Goal: Check status

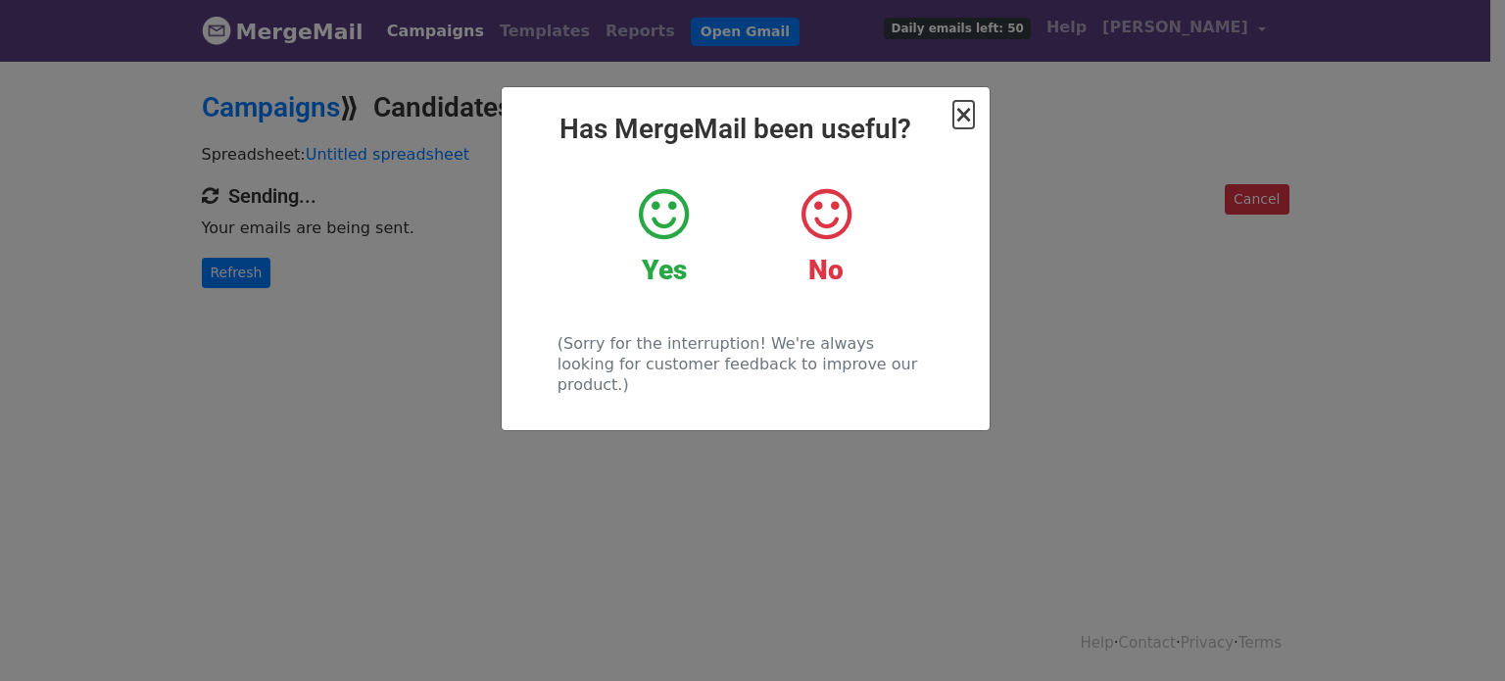
click at [959, 121] on span "×" at bounding box center [963, 114] width 20 height 27
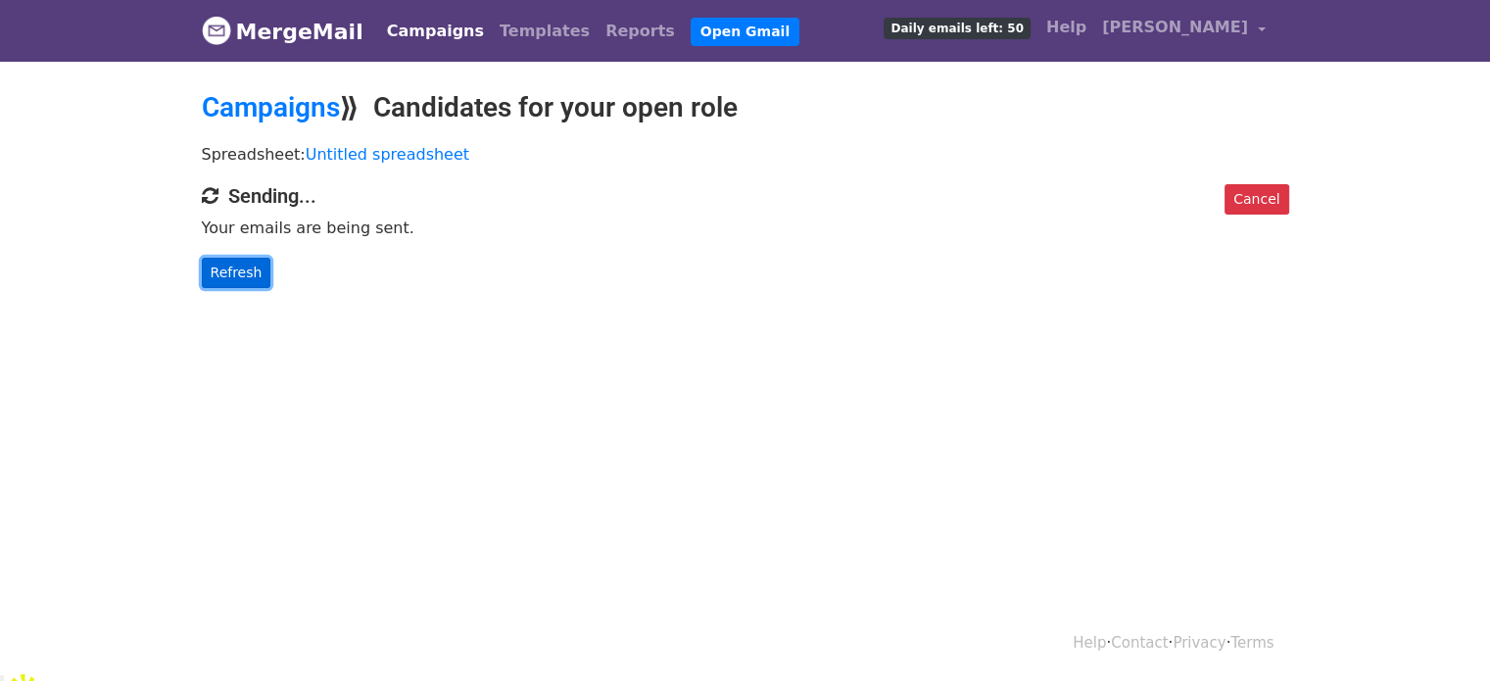
click at [226, 267] on link "Refresh" at bounding box center [237, 273] width 70 height 30
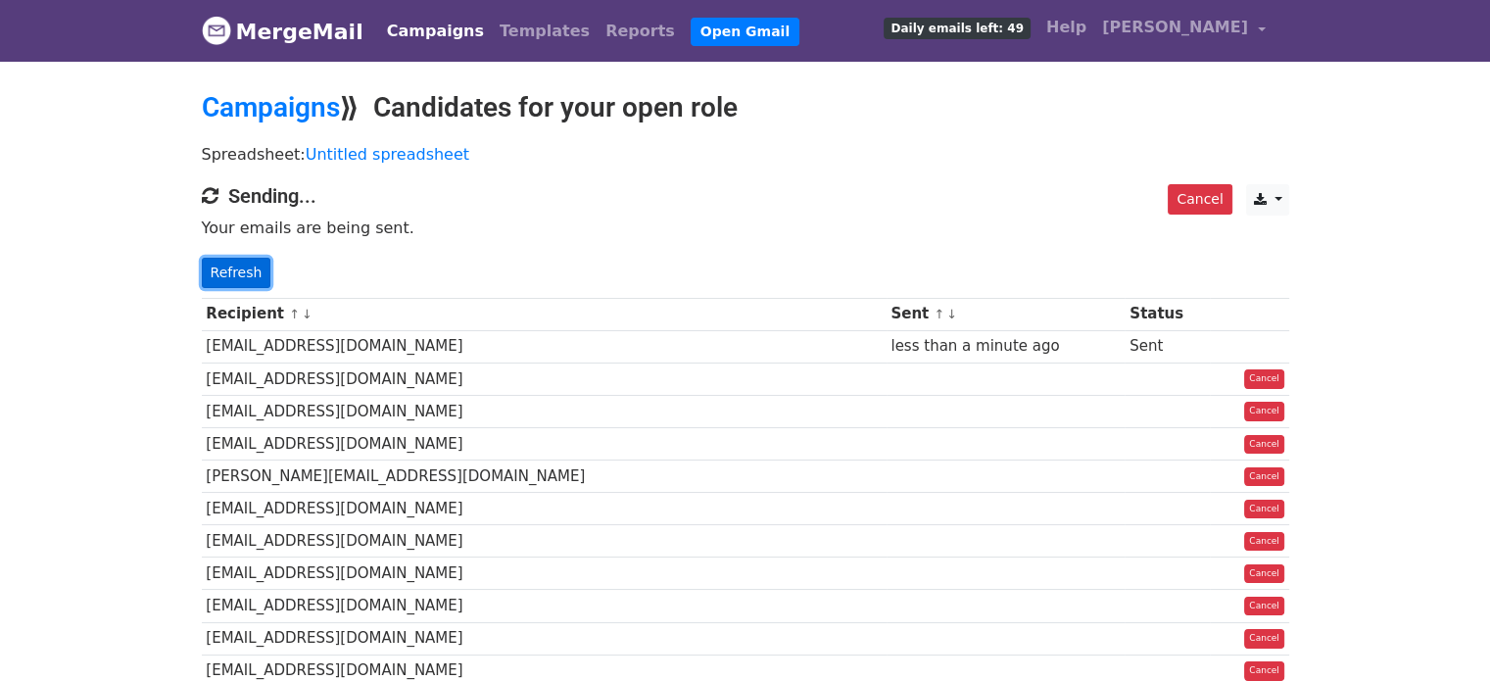
click at [232, 267] on link "Refresh" at bounding box center [237, 273] width 70 height 30
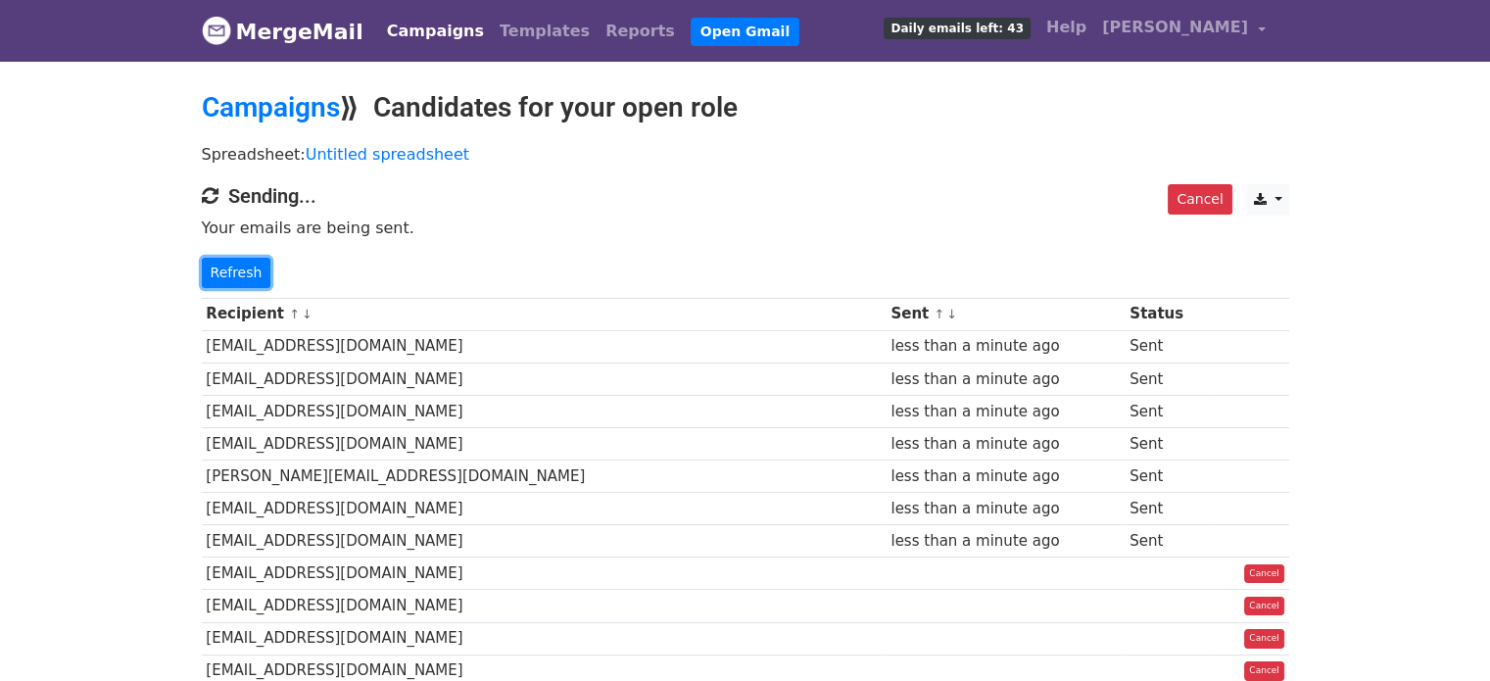
click at [232, 267] on link "Refresh" at bounding box center [237, 273] width 70 height 30
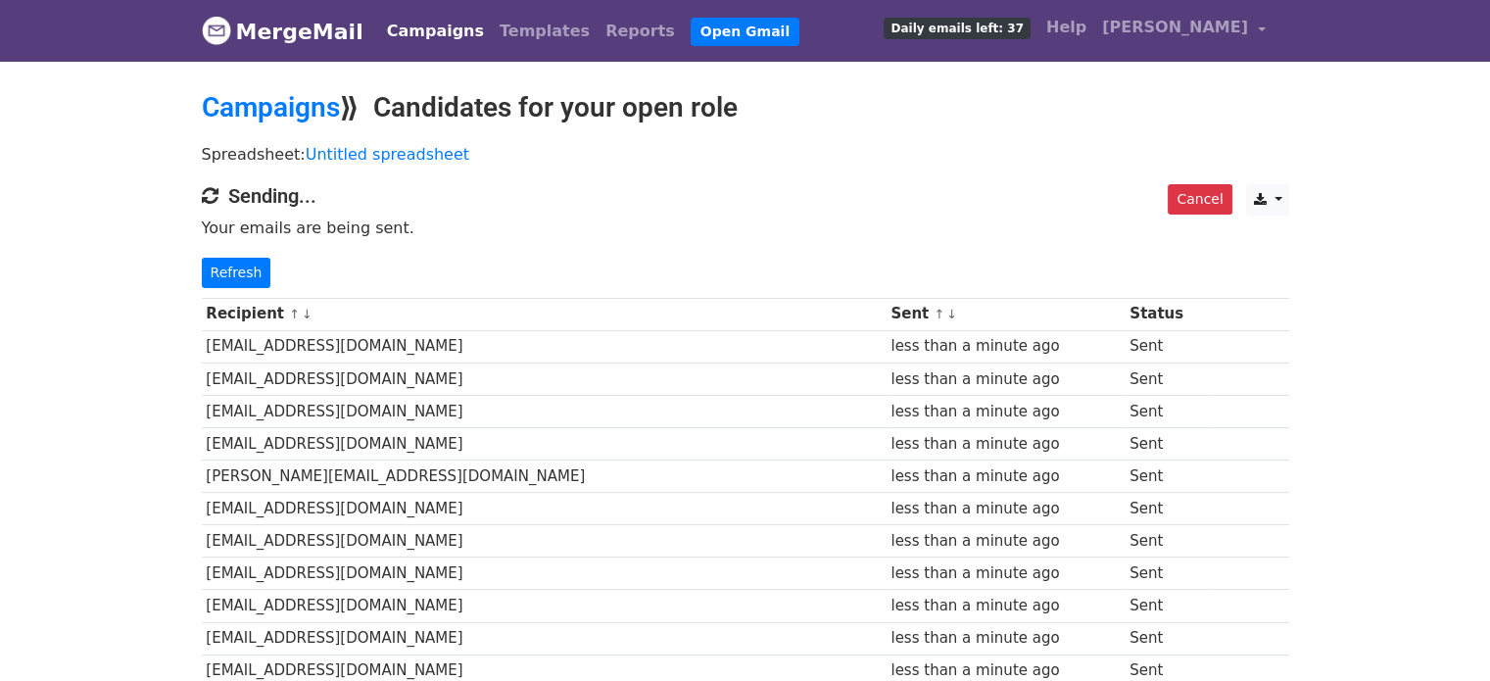
scroll to position [196, 0]
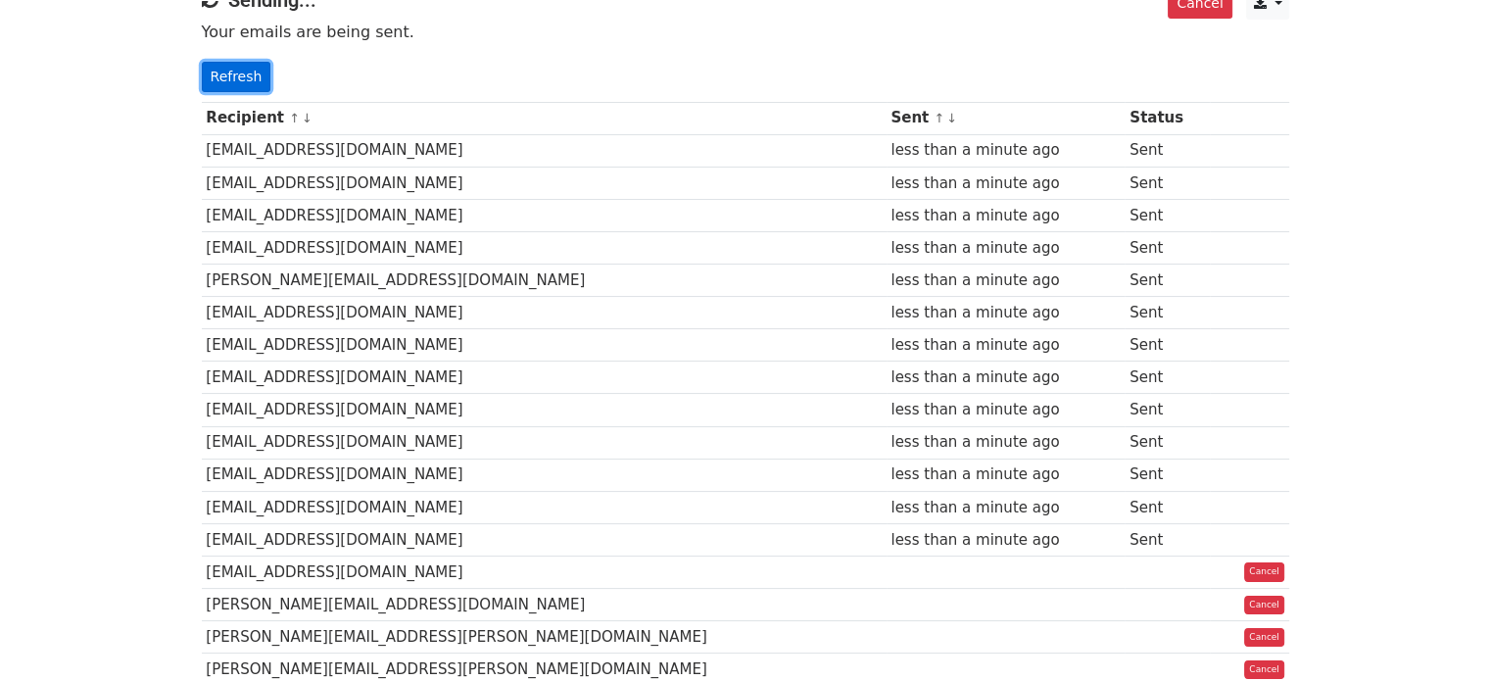
click at [222, 70] on link "Refresh" at bounding box center [237, 77] width 70 height 30
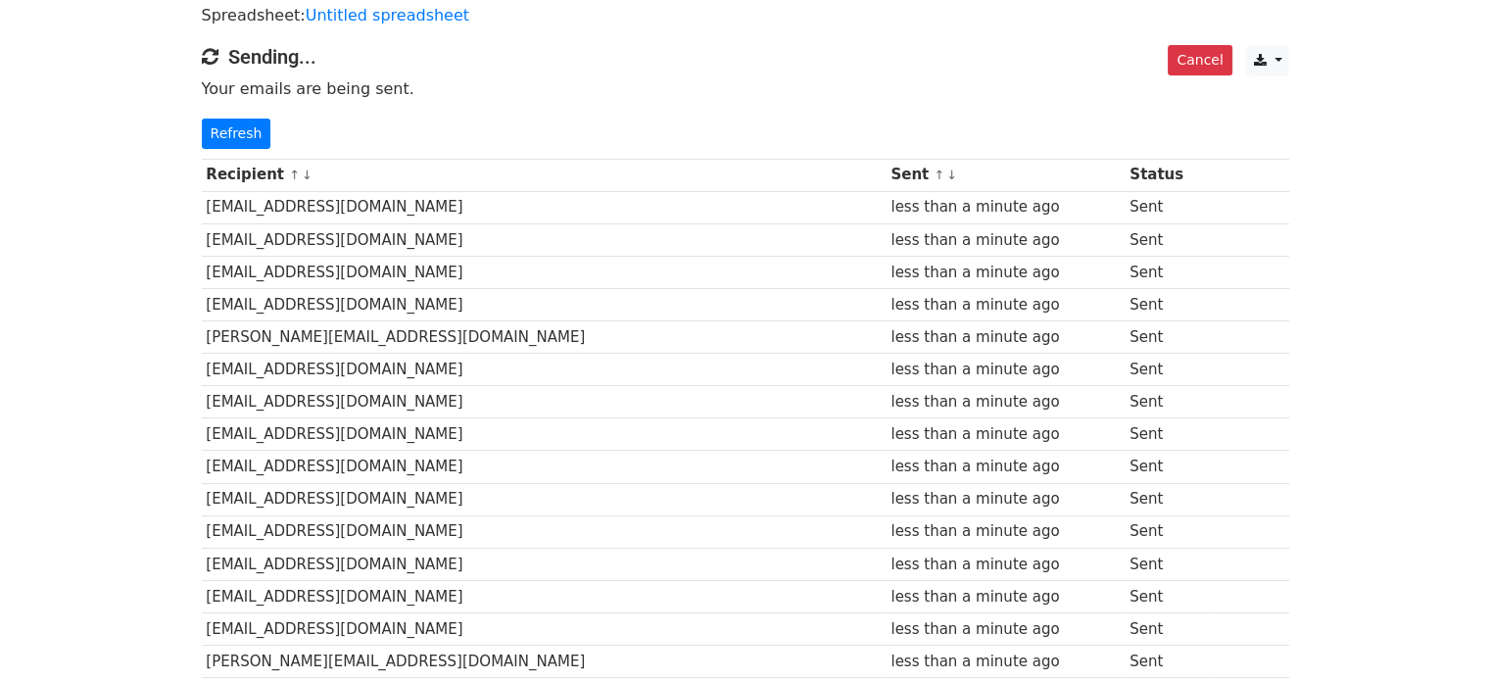
scroll to position [98, 0]
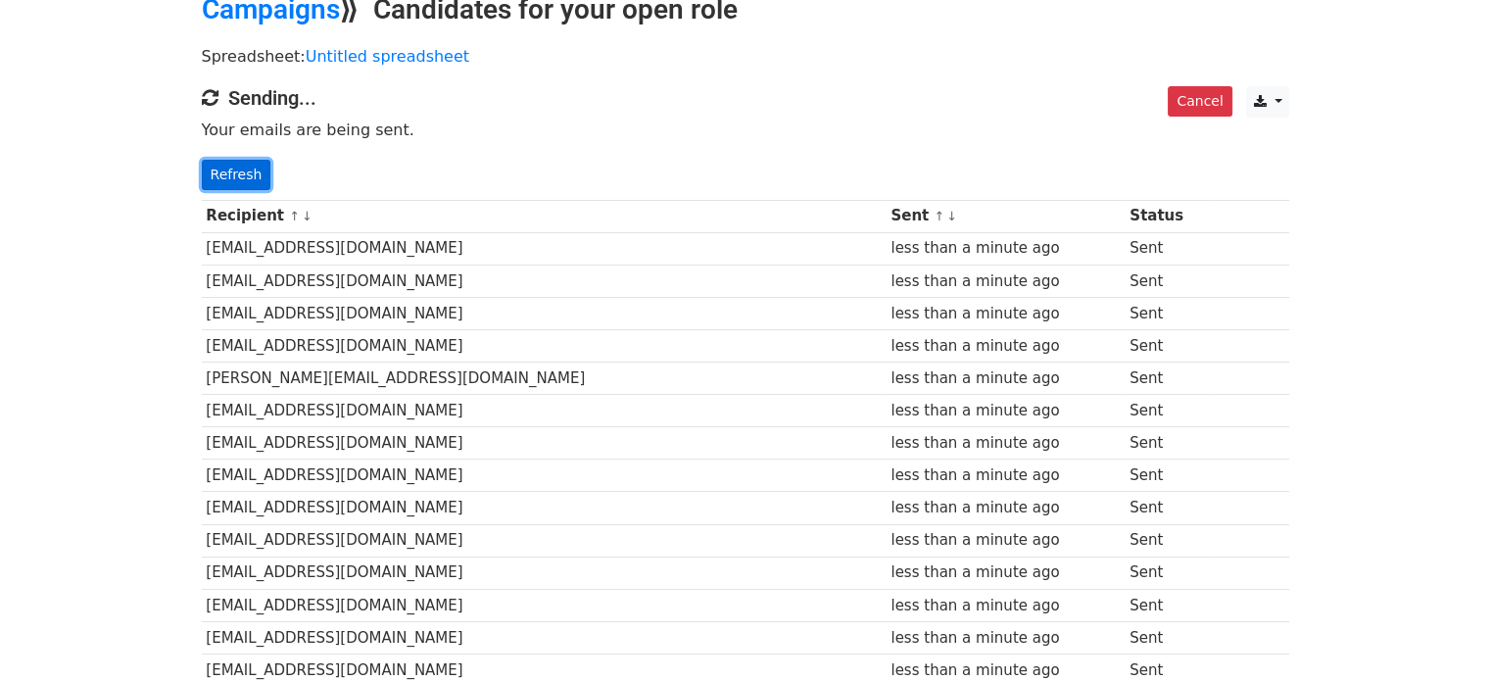
click at [239, 183] on link "Refresh" at bounding box center [237, 175] width 70 height 30
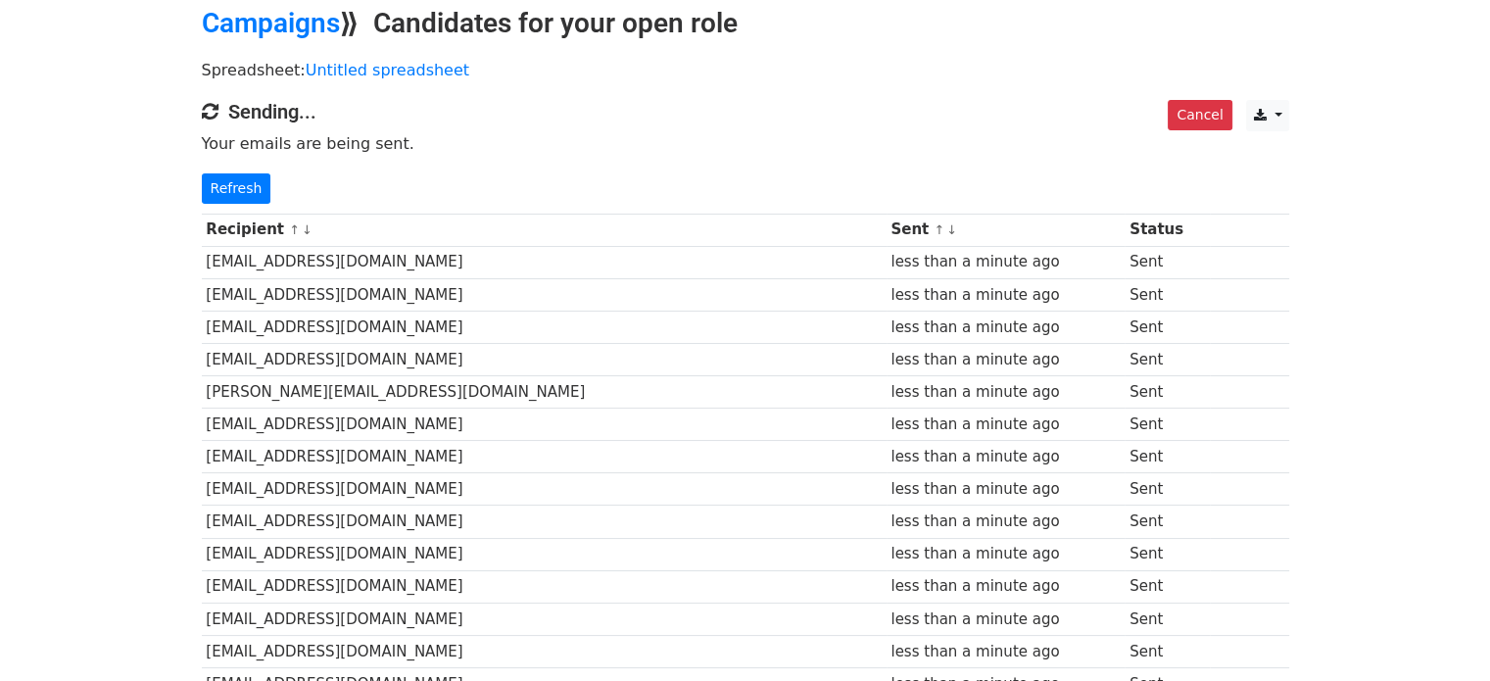
scroll to position [64, 0]
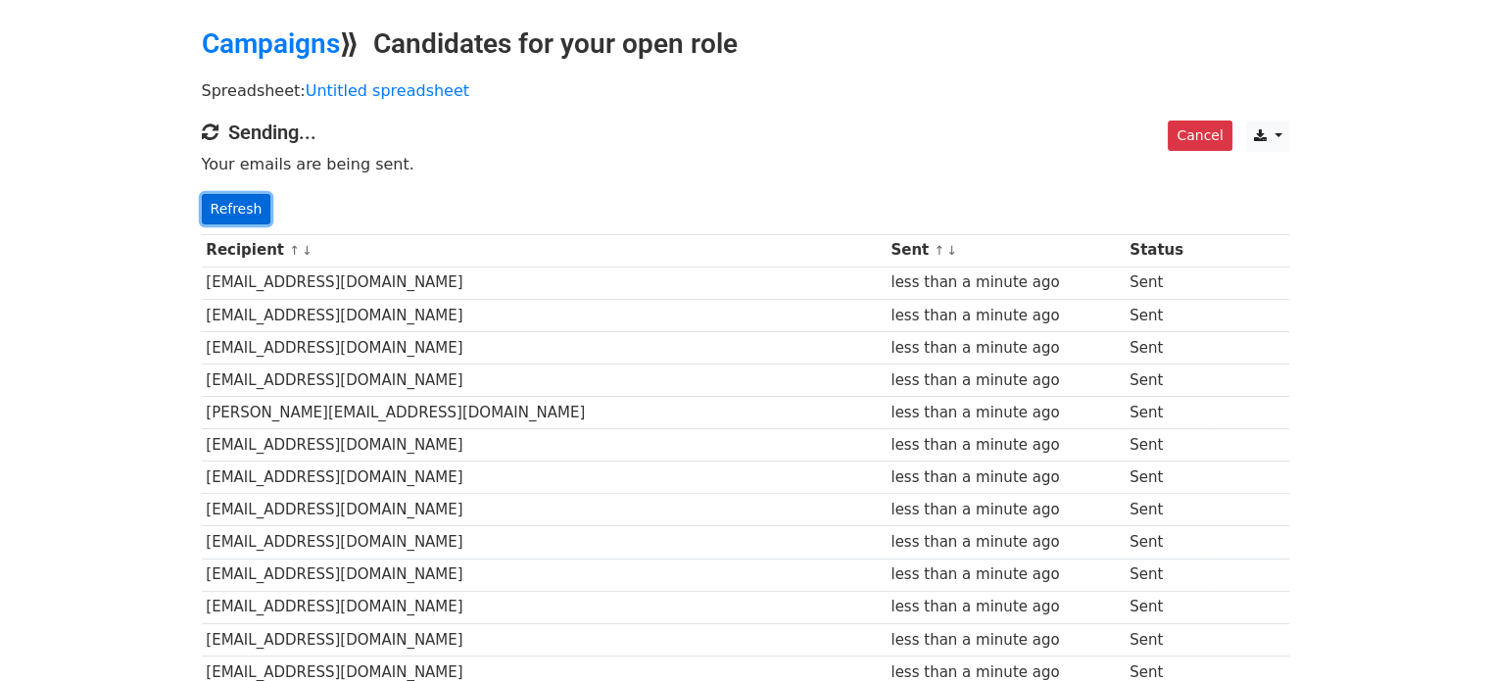
click at [242, 203] on link "Refresh" at bounding box center [237, 209] width 70 height 30
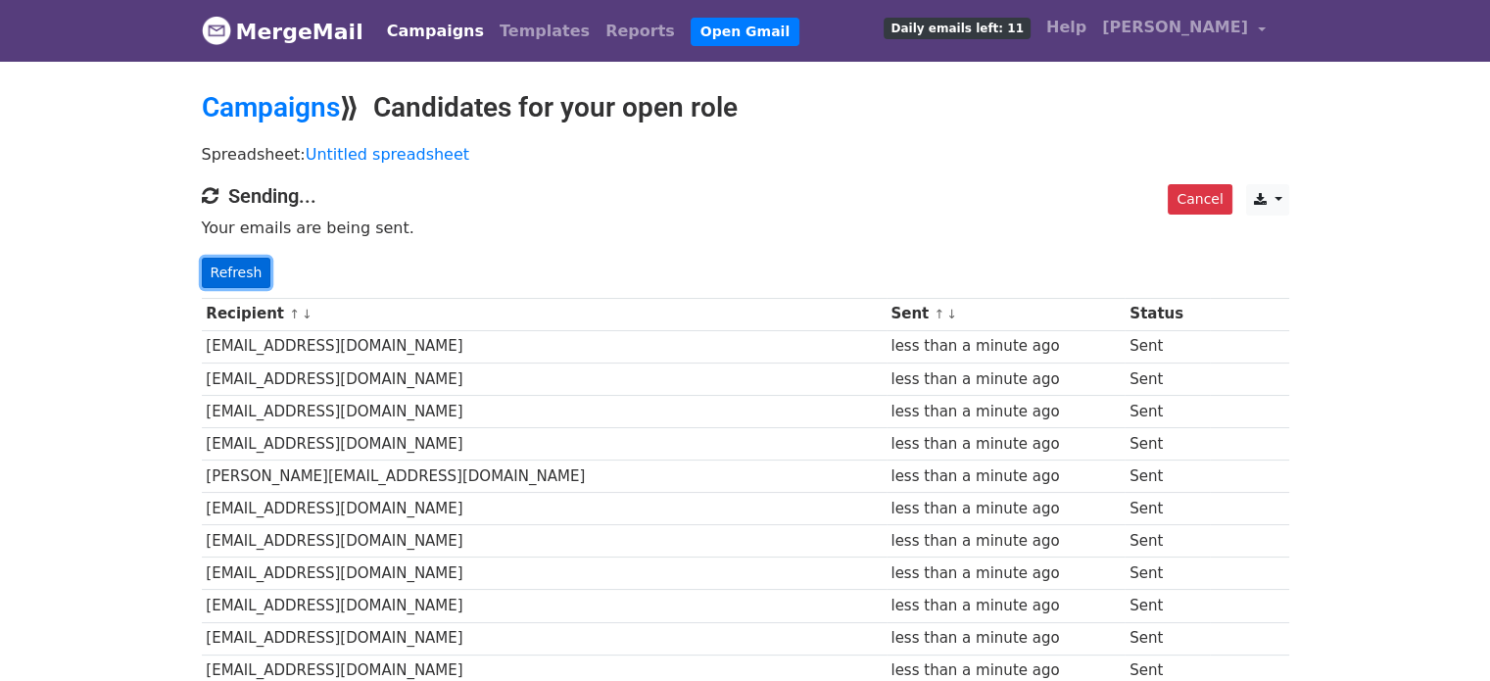
click at [235, 261] on link "Refresh" at bounding box center [237, 273] width 70 height 30
